Goal: Task Accomplishment & Management: Manage account settings

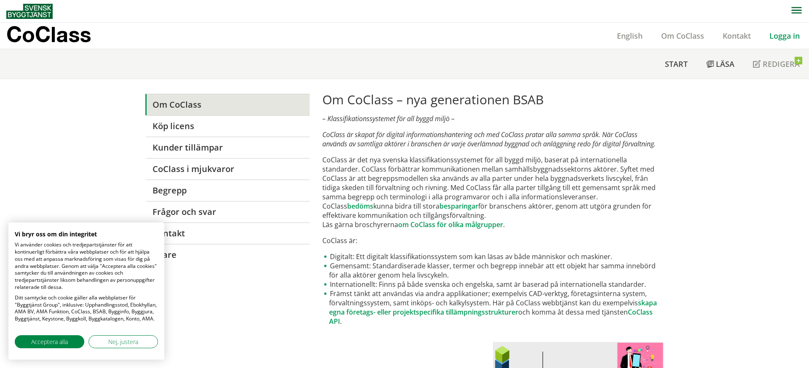
click at [782, 34] on link "Logga in" at bounding box center [784, 36] width 49 height 10
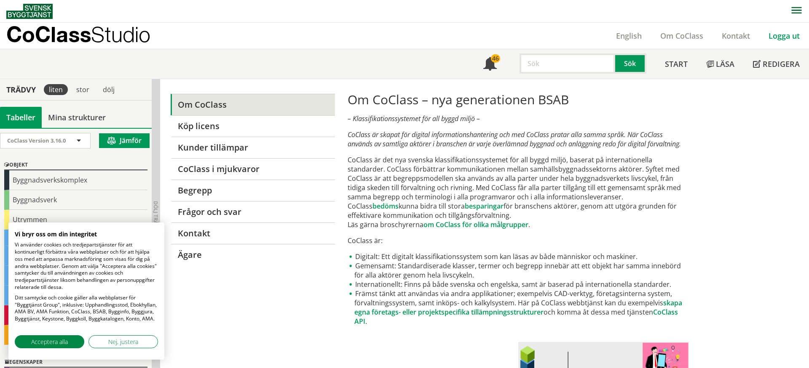
click at [792, 34] on link "Logga ut" at bounding box center [784, 36] width 50 height 10
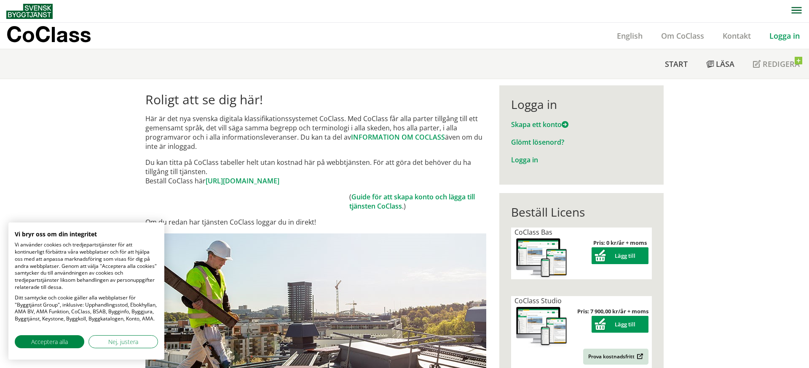
drag, startPoint x: 791, startPoint y: 39, endPoint x: 781, endPoint y: 39, distance: 10.1
click at [790, 39] on link "Logga in" at bounding box center [784, 36] width 49 height 10
